Goal: Information Seeking & Learning: Learn about a topic

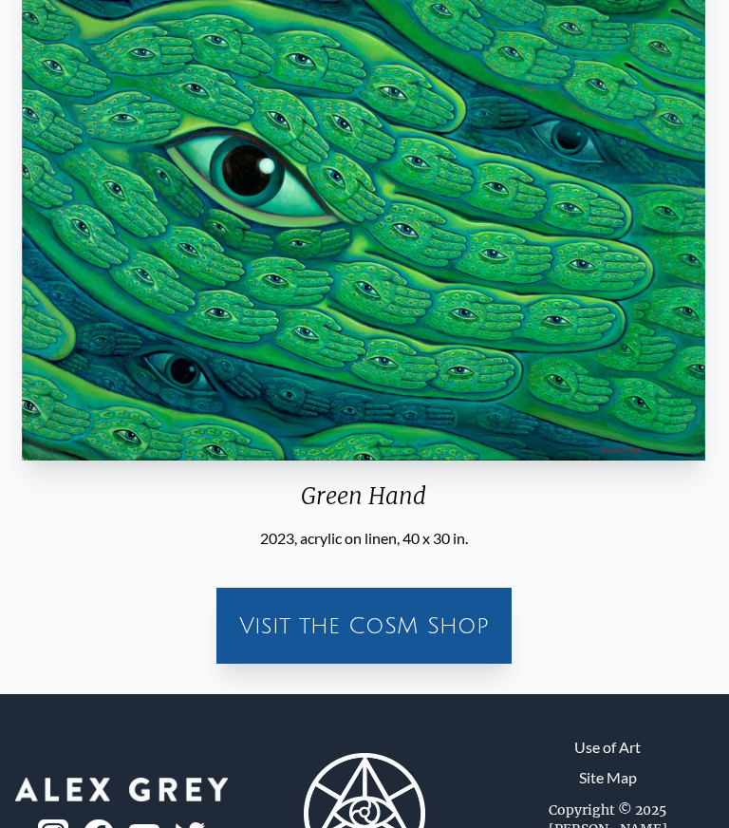
scroll to position [193, 0]
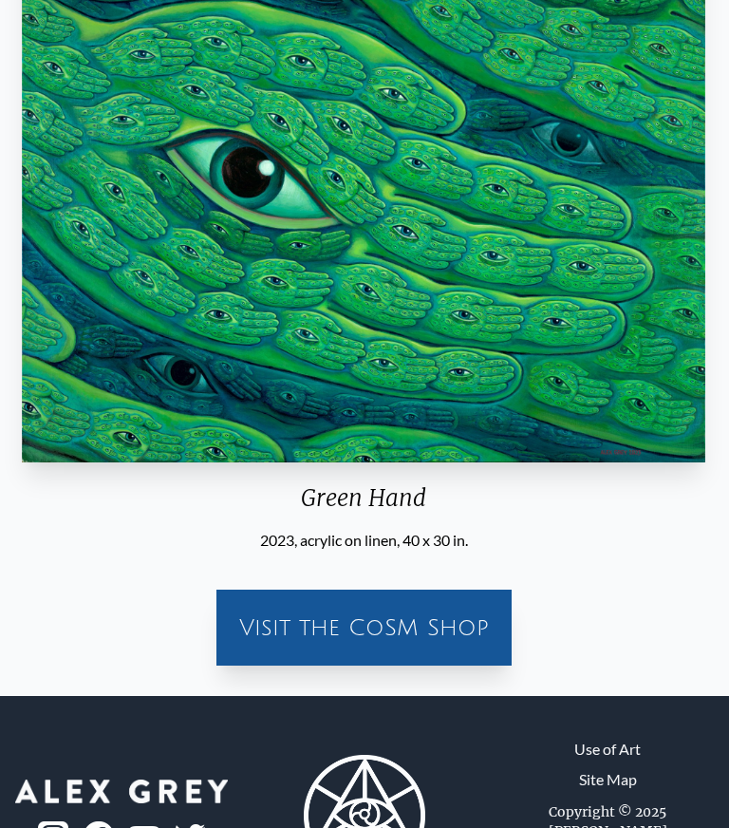
click at [381, 625] on div "Visit the CoSM Shop" at bounding box center [364, 628] width 280 height 61
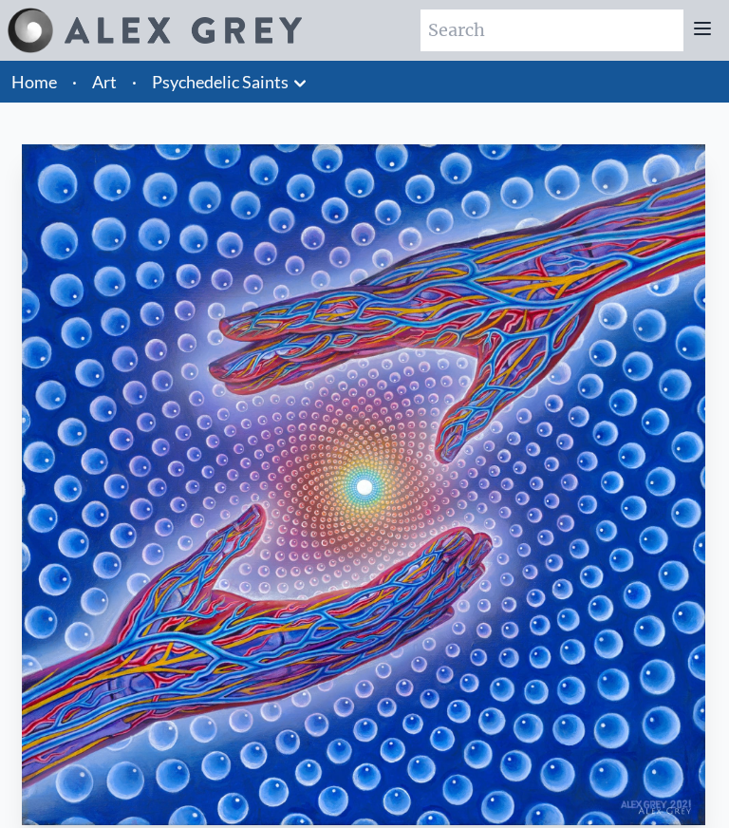
click at [306, 73] on icon at bounding box center [300, 83] width 23 height 23
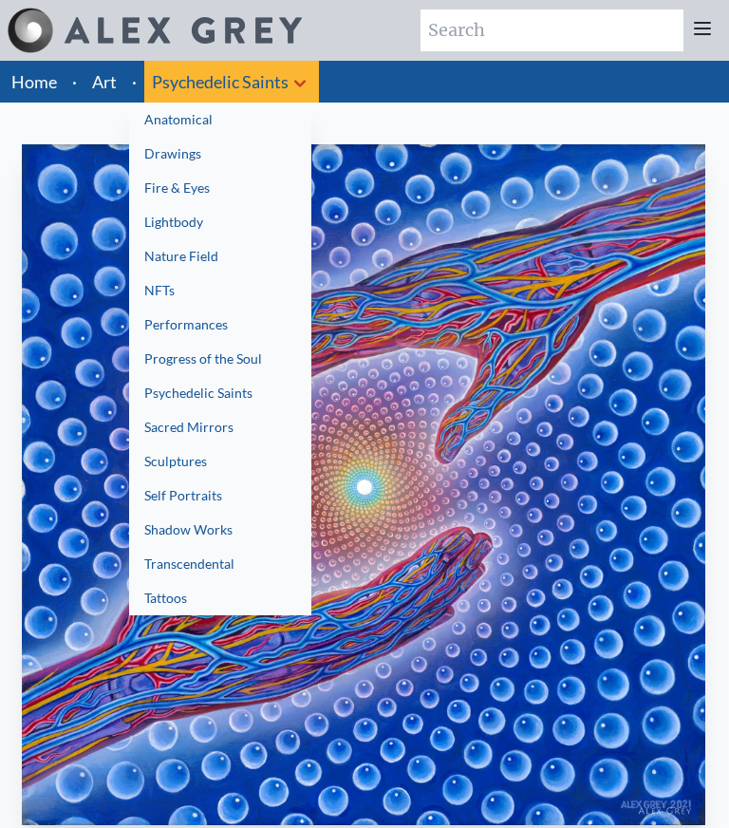
click at [179, 217] on link "Lightbody" at bounding box center [220, 222] width 182 height 34
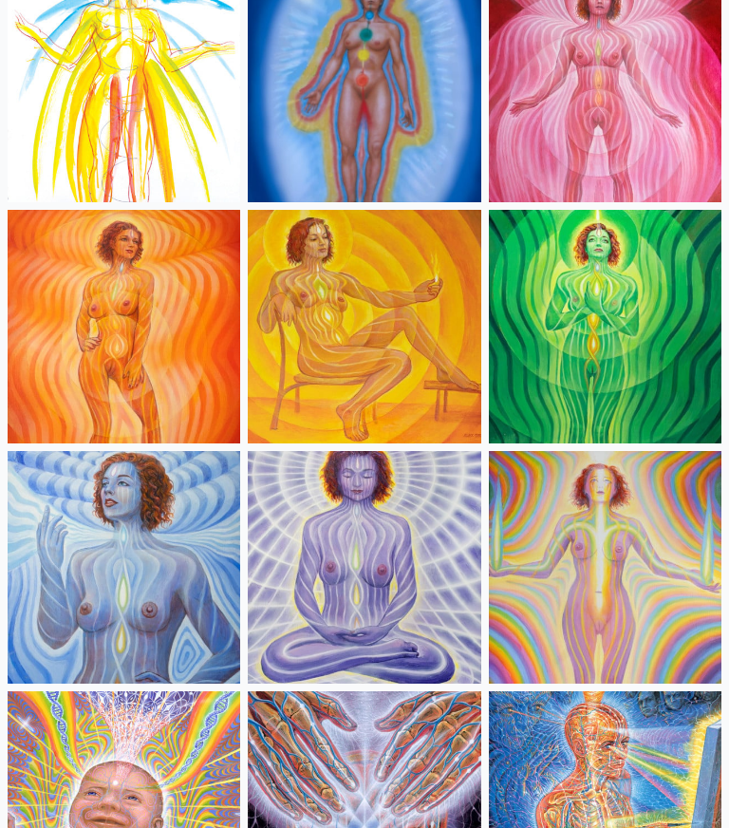
scroll to position [234, 0]
click at [370, 340] on img at bounding box center [364, 327] width 233 height 233
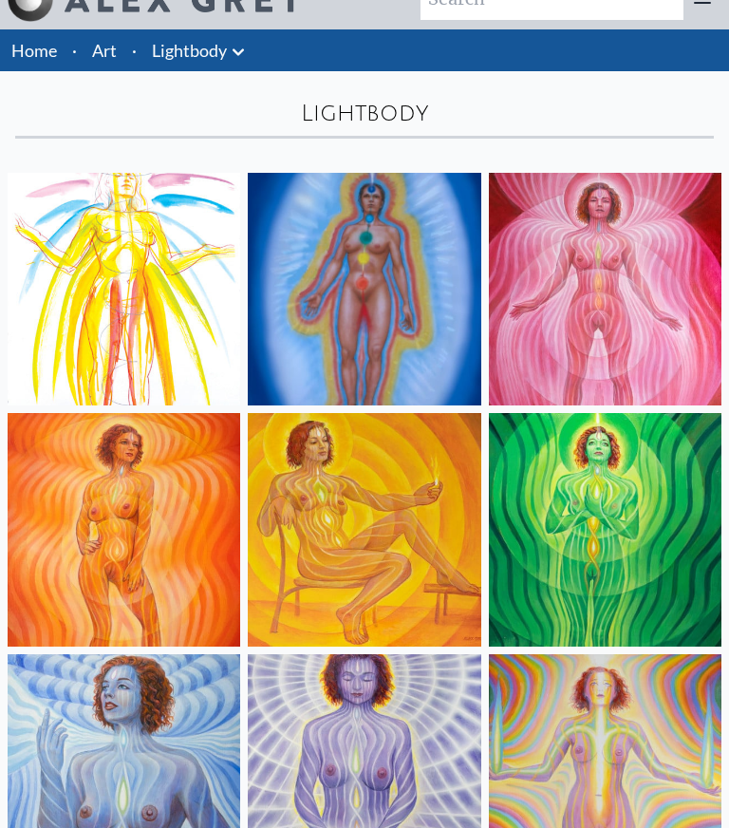
scroll to position [27, 0]
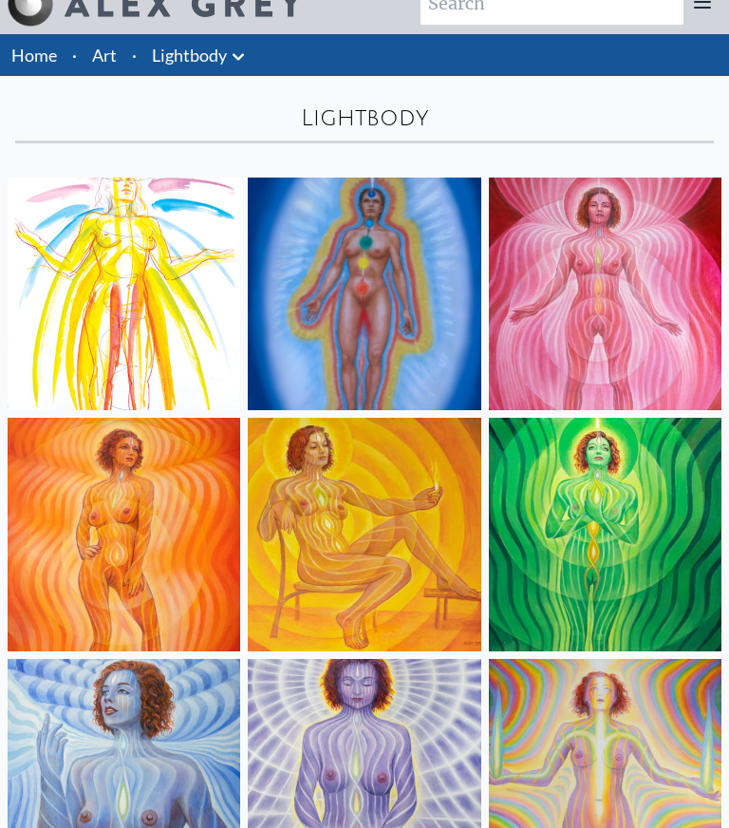
click at [182, 314] on img at bounding box center [124, 294] width 233 height 233
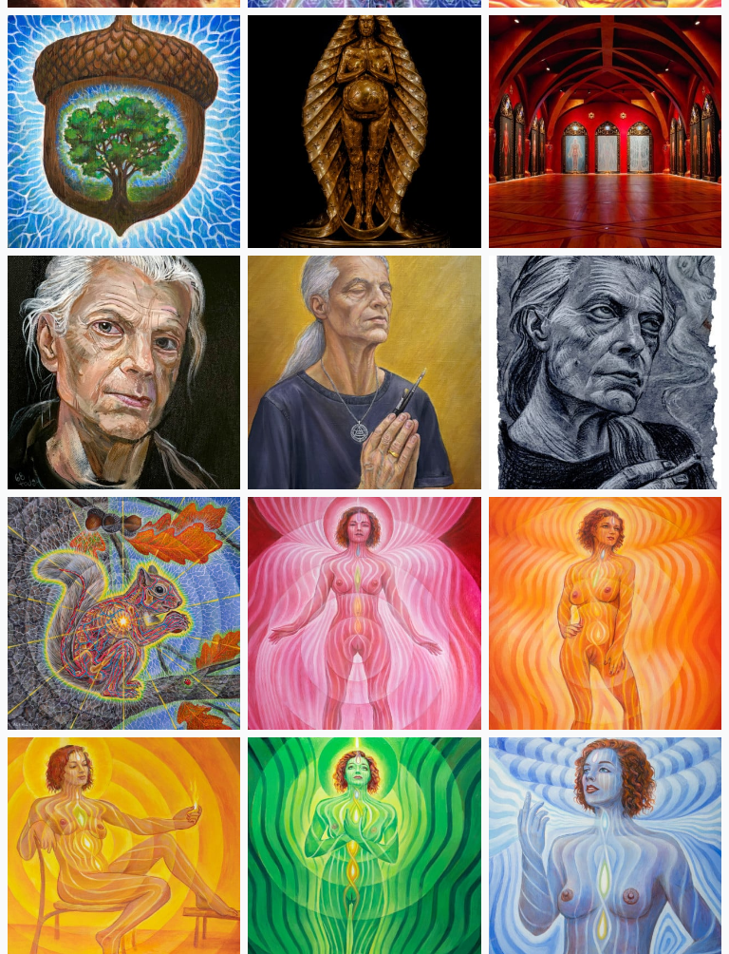
scroll to position [906, 0]
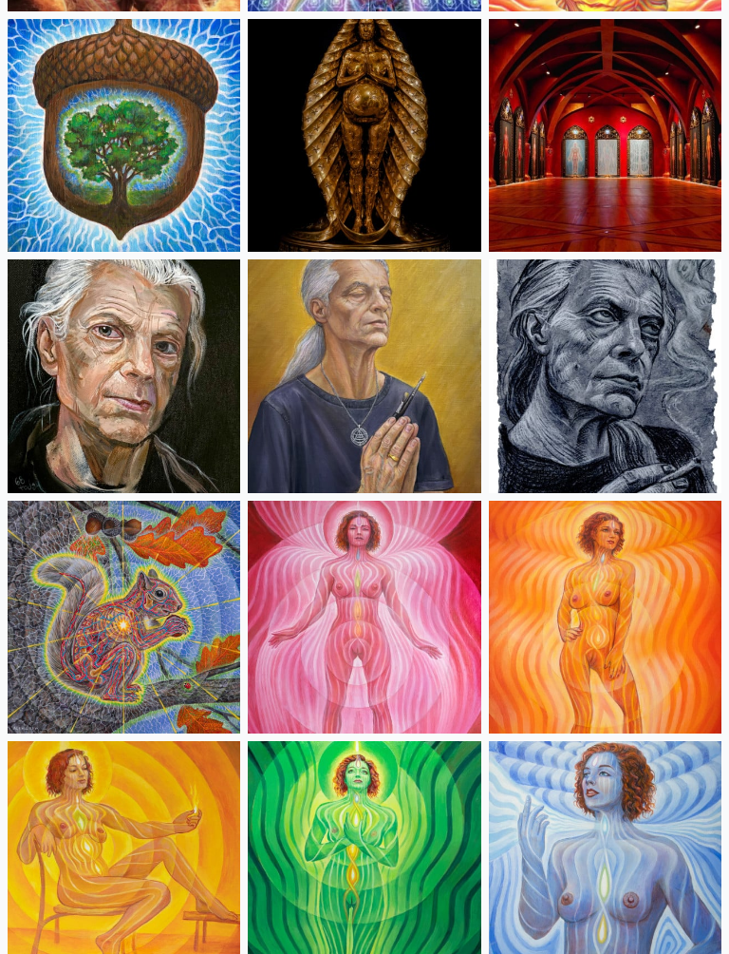
click at [619, 175] on img at bounding box center [605, 136] width 233 height 233
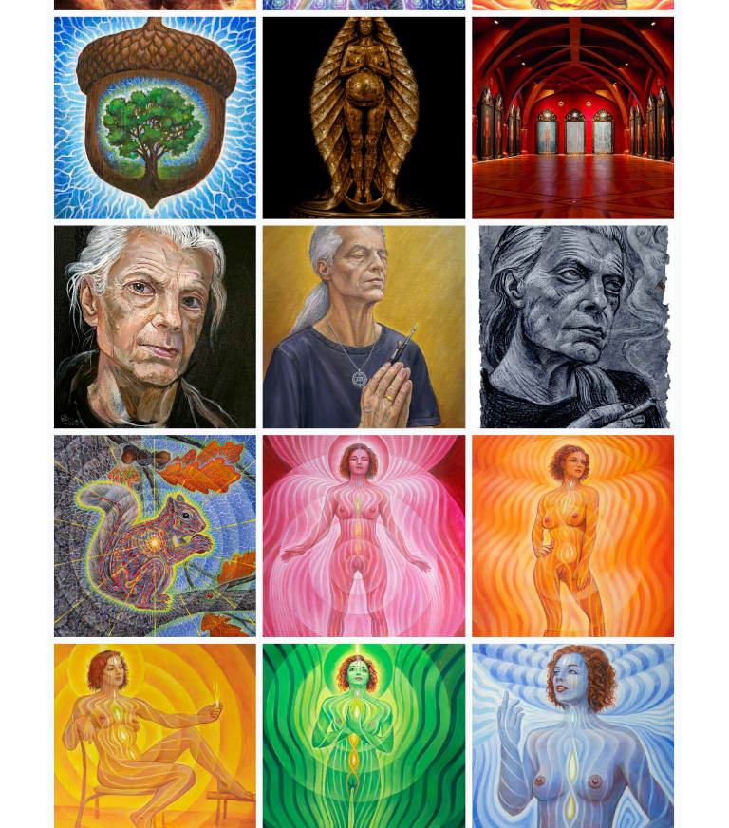
scroll to position [979, 0]
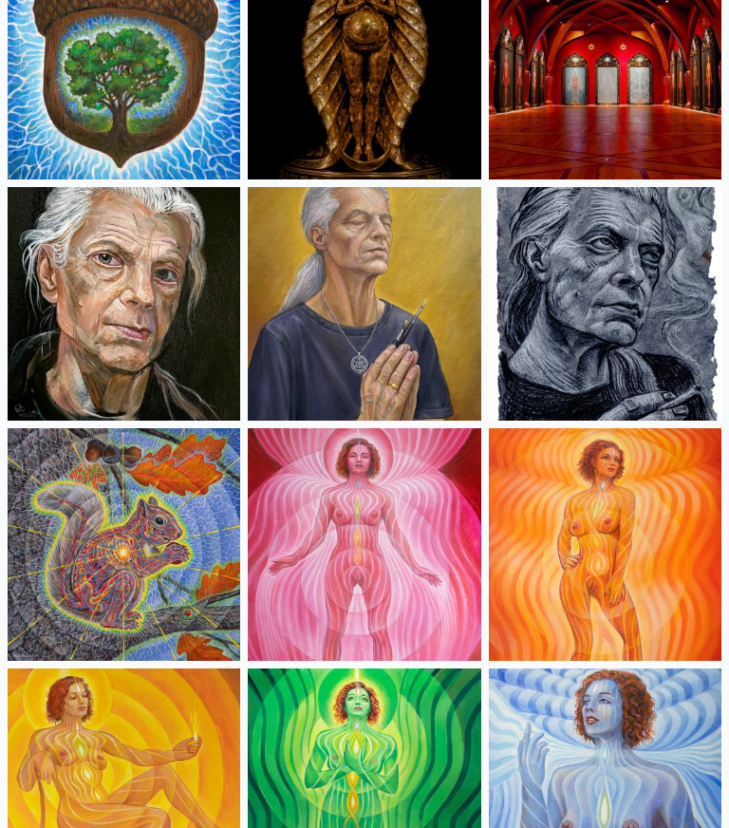
click at [162, 569] on img at bounding box center [124, 544] width 233 height 233
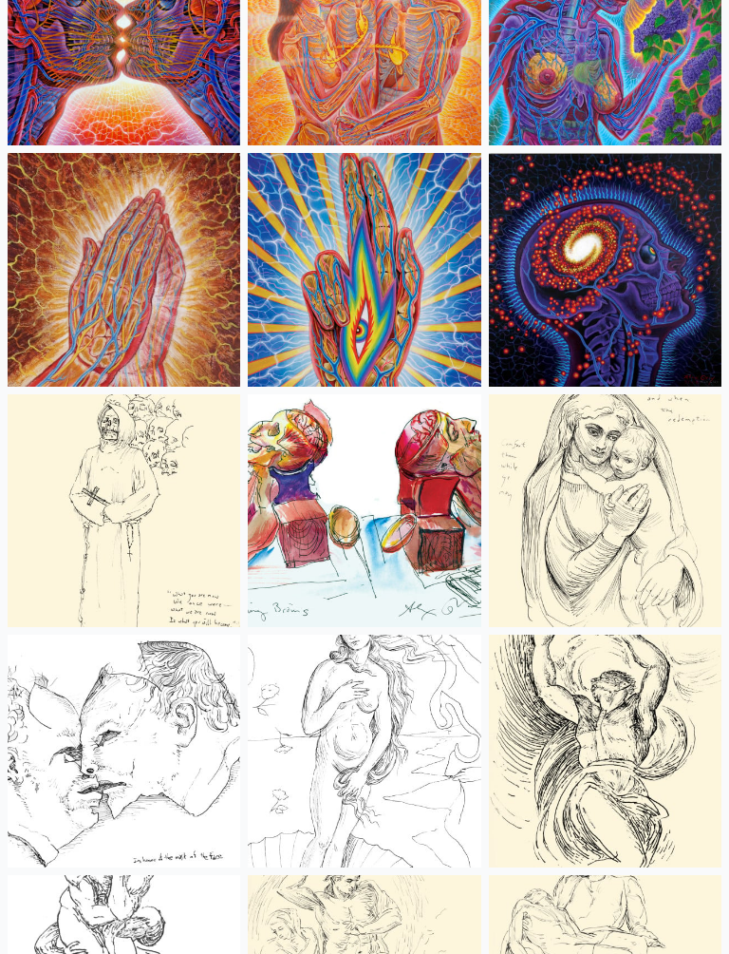
scroll to position [7510, 0]
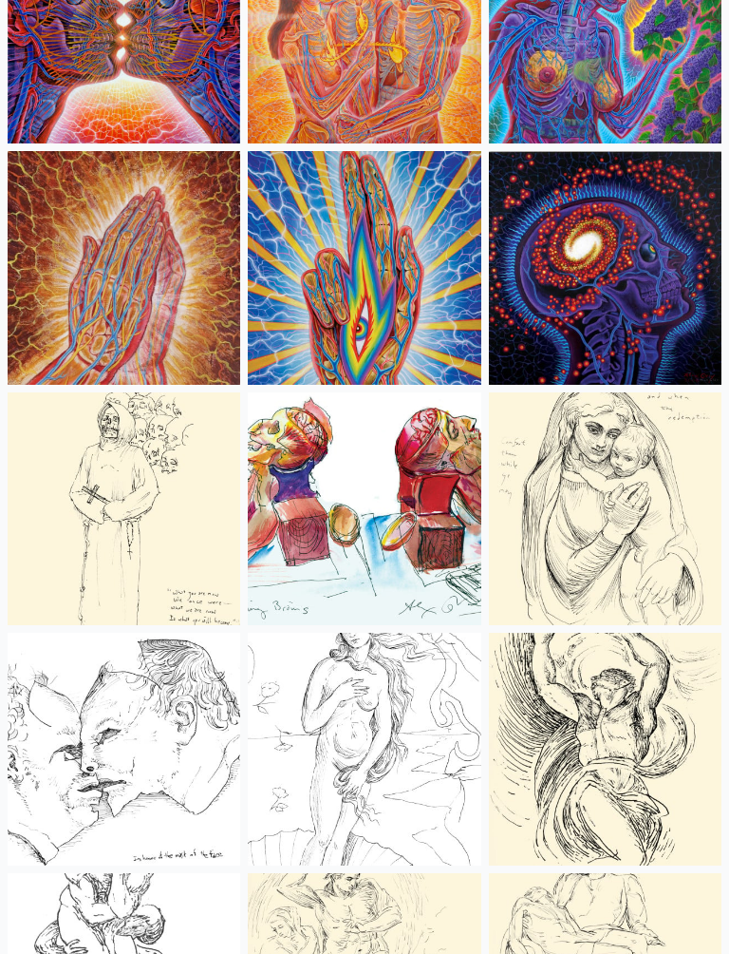
click at [186, 317] on img at bounding box center [124, 268] width 233 height 233
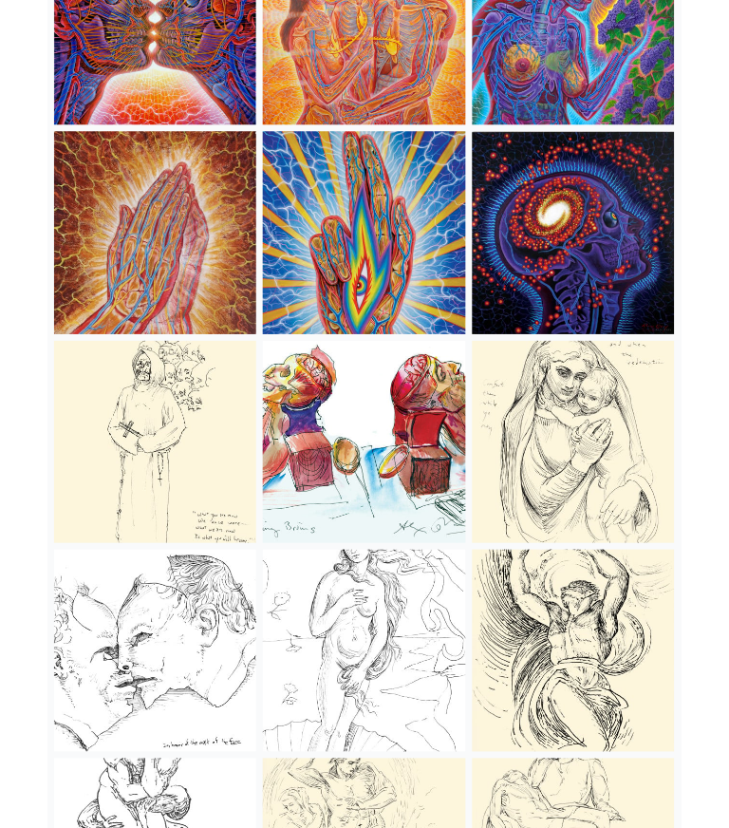
scroll to position [7583, 0]
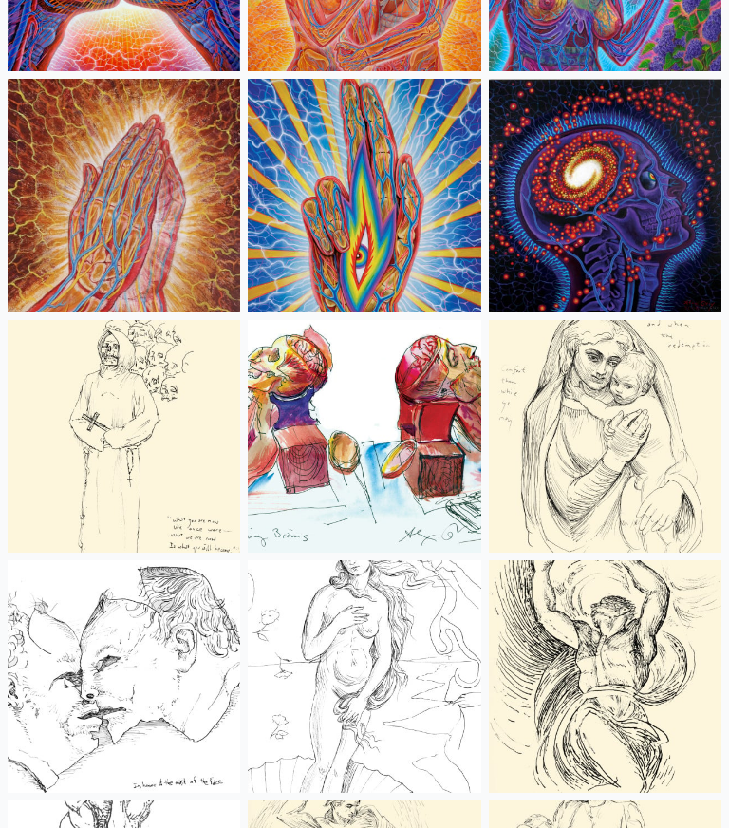
click at [642, 218] on img at bounding box center [605, 195] width 233 height 233
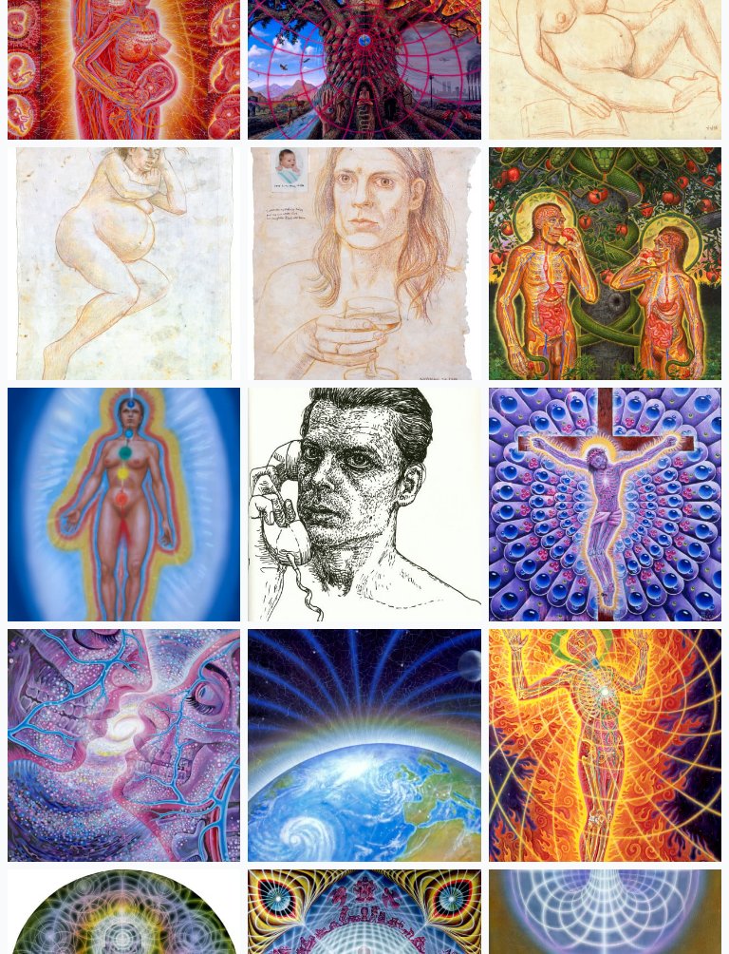
scroll to position [19806, 0]
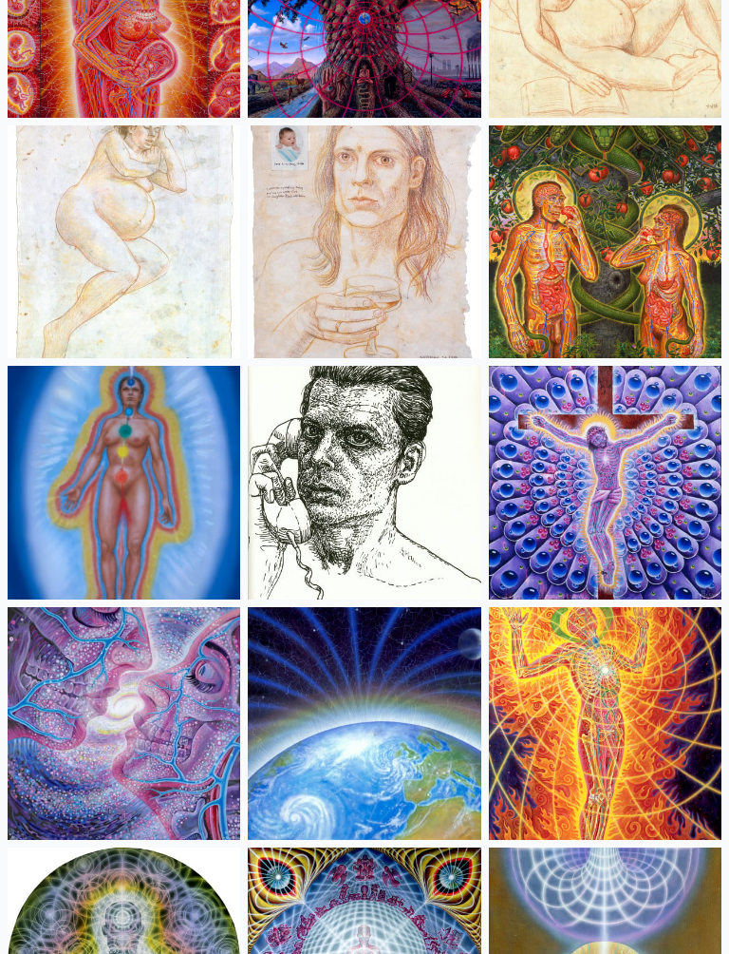
click at [628, 463] on img at bounding box center [605, 483] width 233 height 233
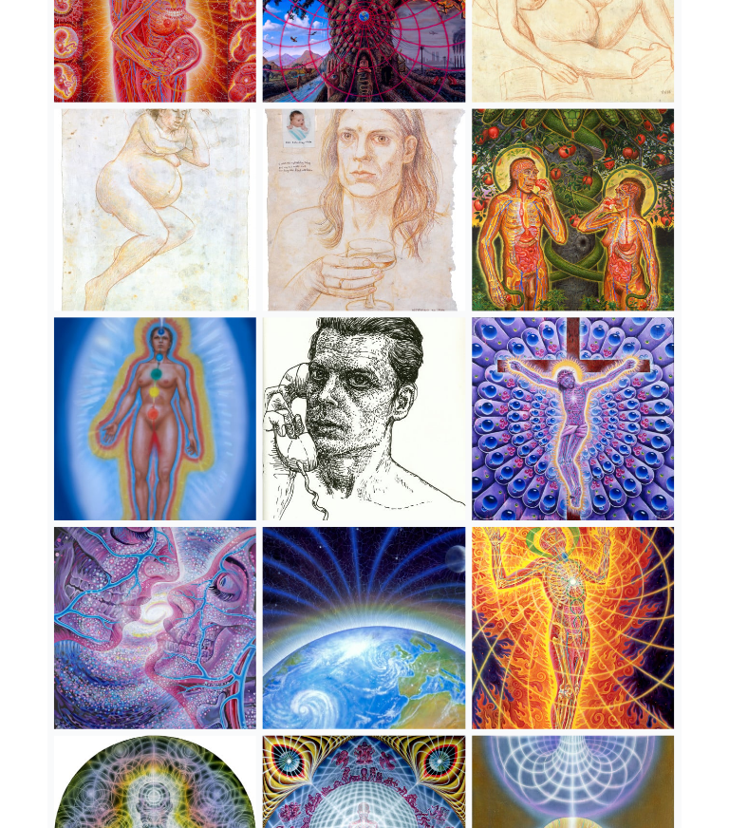
scroll to position [19879, 0]
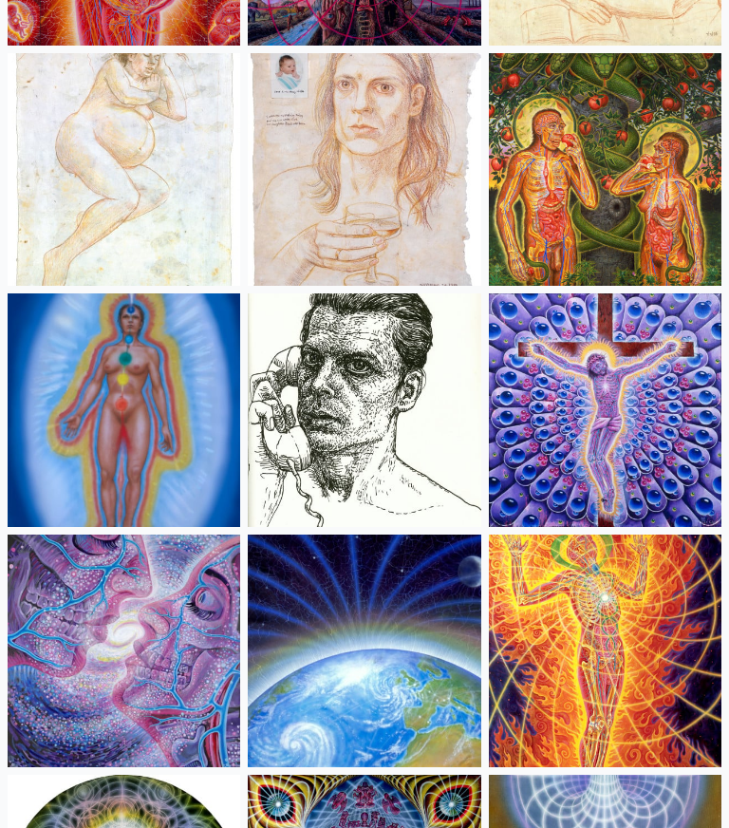
click at [620, 414] on img at bounding box center [605, 409] width 233 height 233
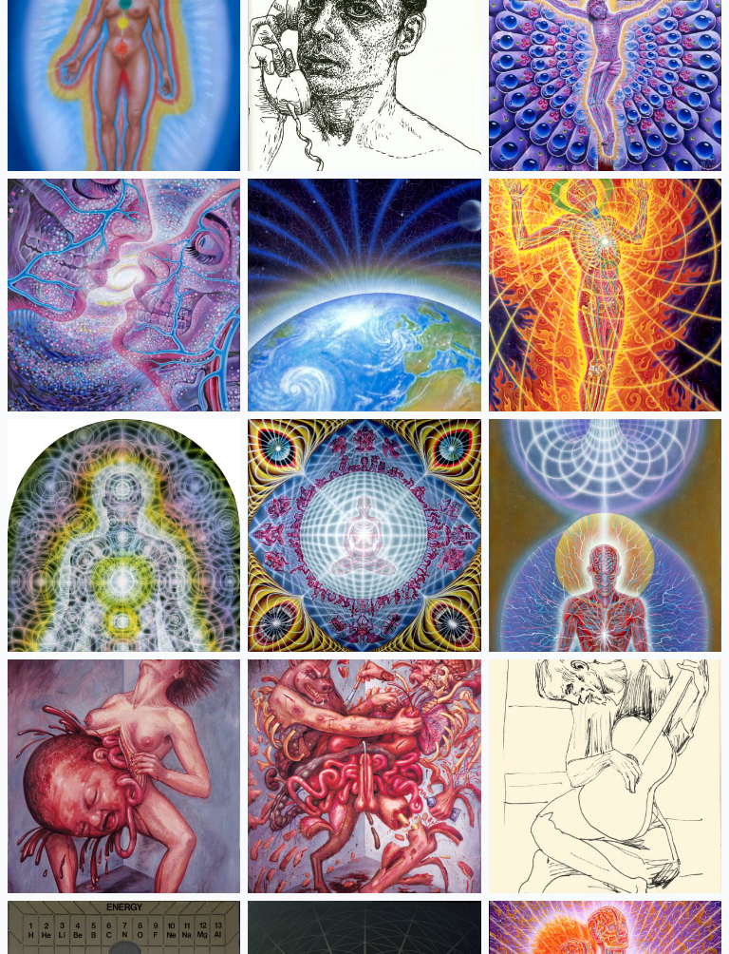
scroll to position [20236, 0]
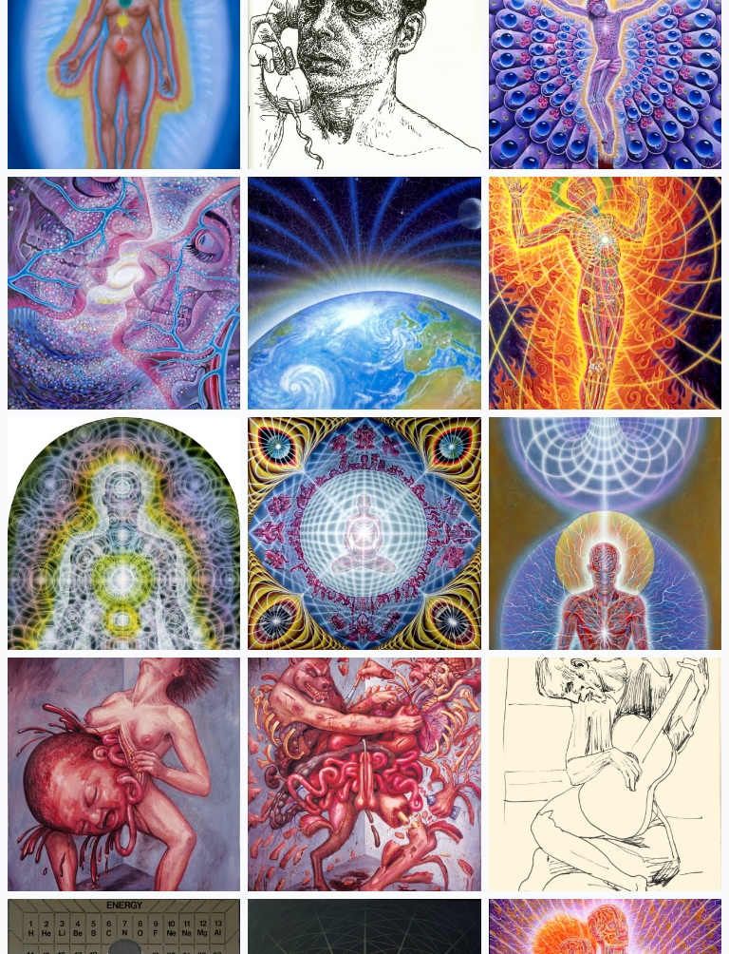
click at [627, 314] on img at bounding box center [605, 294] width 233 height 233
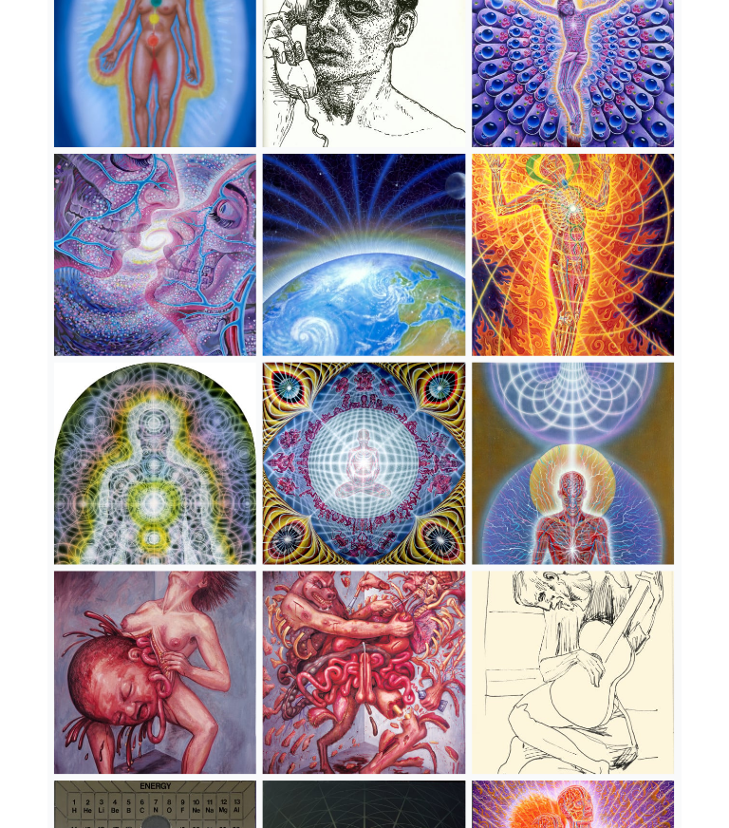
scroll to position [20309, 0]
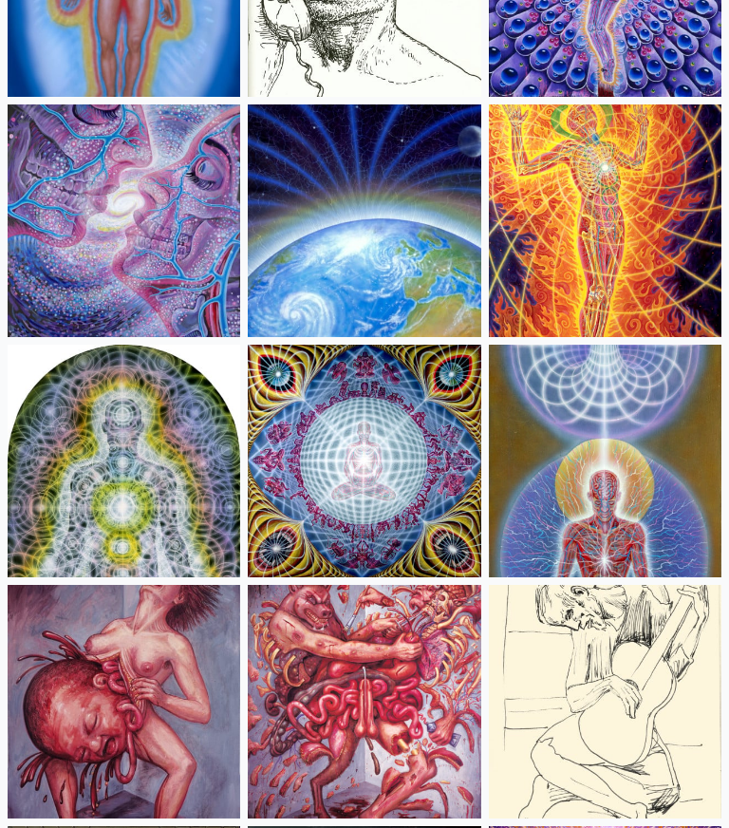
click at [362, 694] on img at bounding box center [364, 701] width 233 height 233
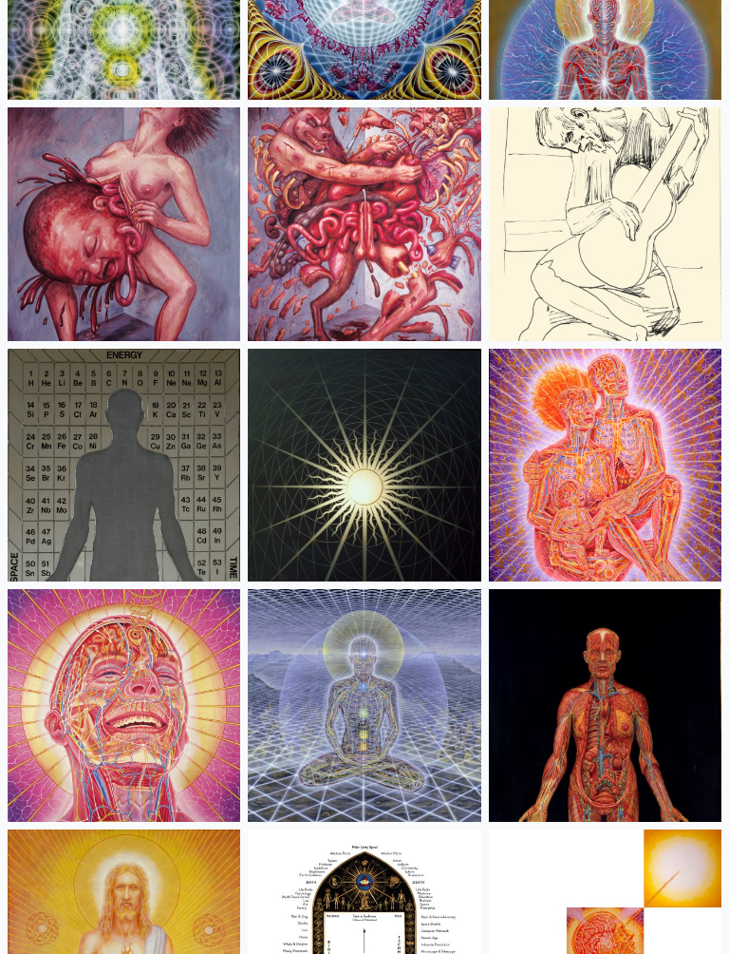
scroll to position [20788, 0]
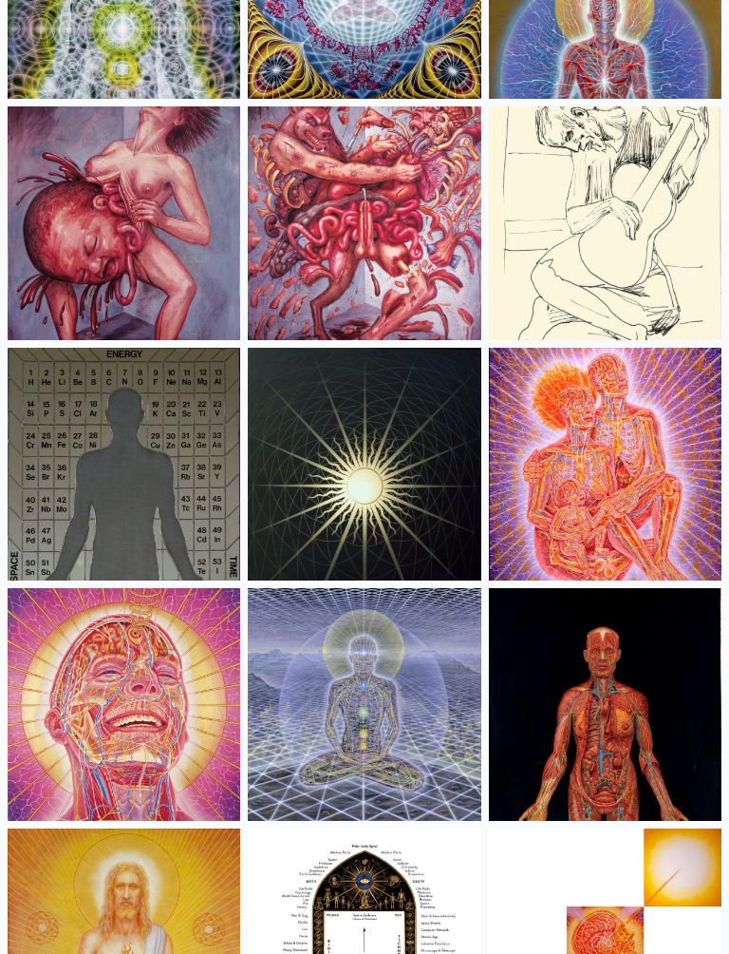
click at [156, 212] on img at bounding box center [124, 222] width 233 height 233
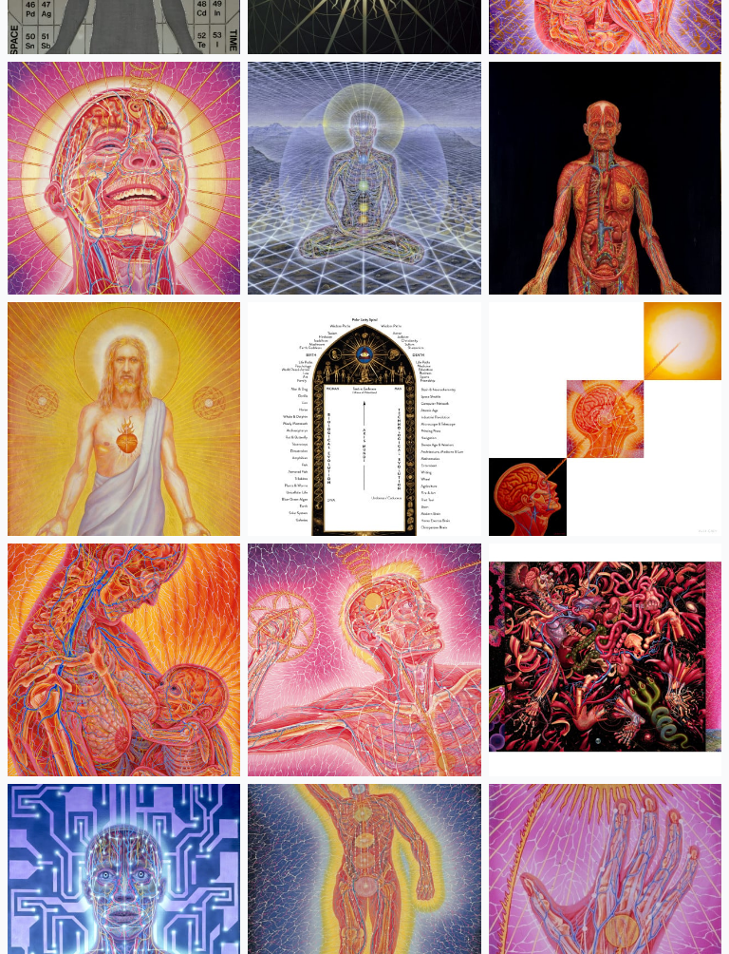
scroll to position [21314, 0]
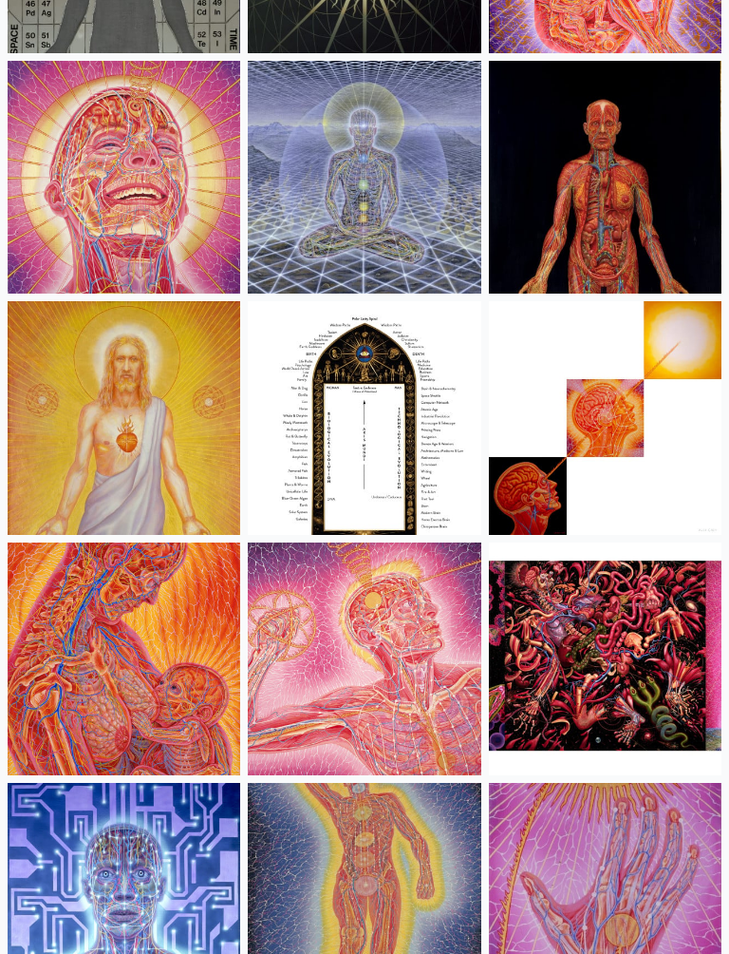
click at [175, 460] on img at bounding box center [124, 418] width 233 height 233
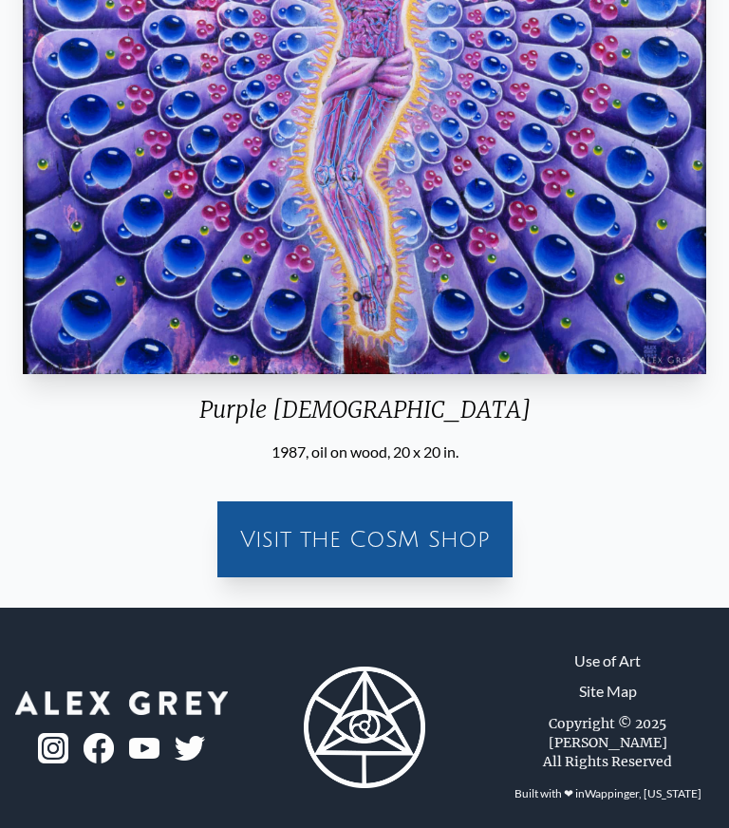
scroll to position [446, 0]
click at [440, 532] on div "Visit the CoSM Shop" at bounding box center [365, 539] width 280 height 61
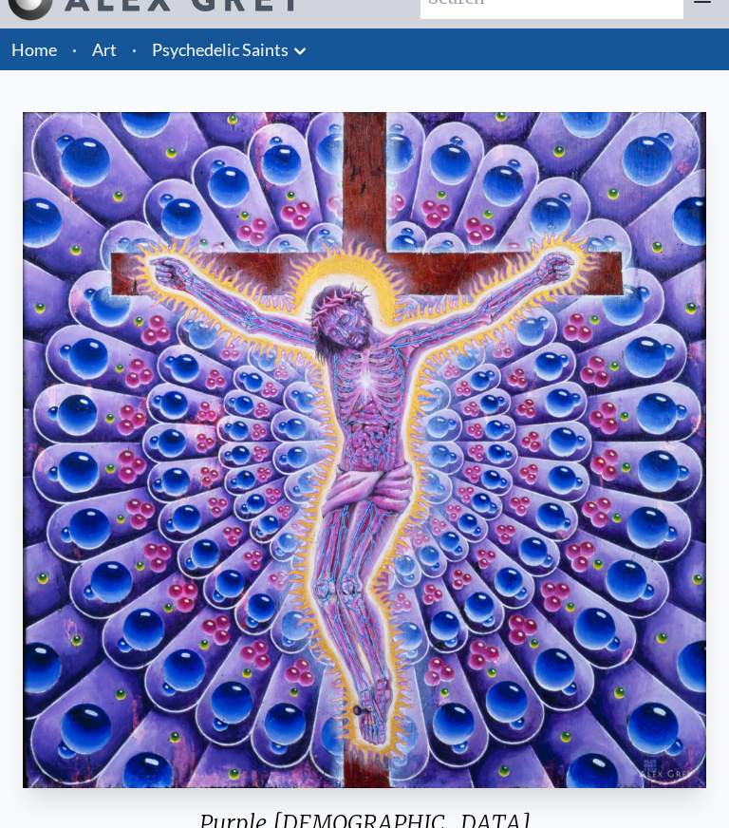
scroll to position [31, 0]
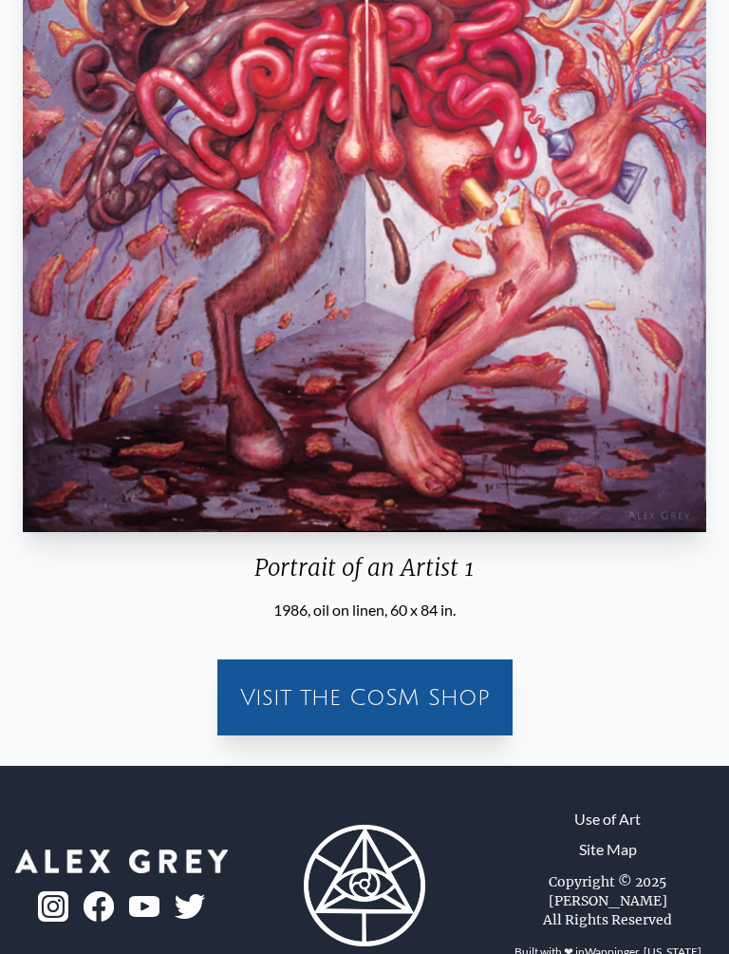
scroll to position [538, 0]
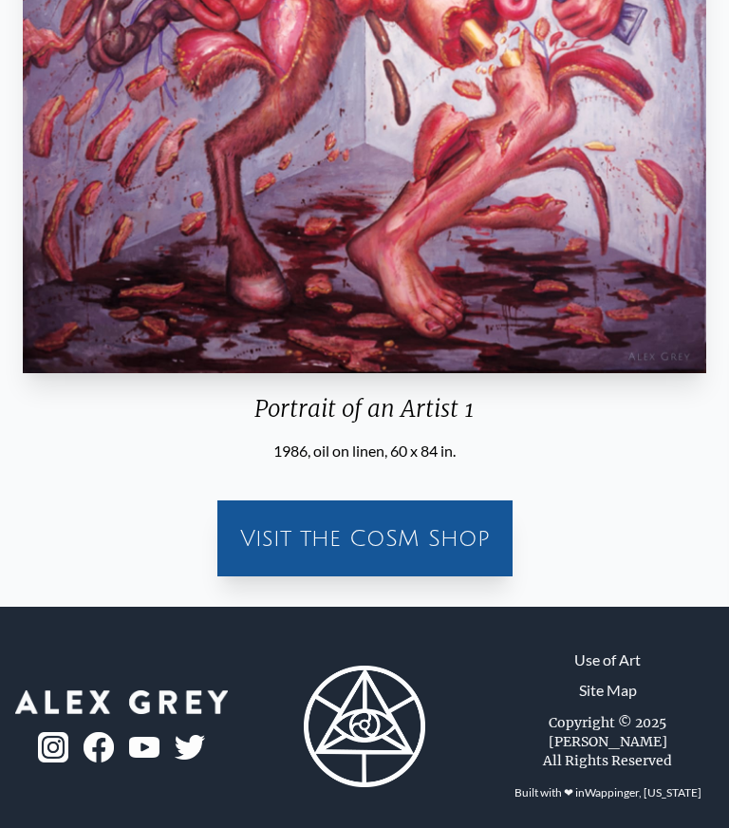
scroll to position [694, 0]
